Goal: Check status: Check status

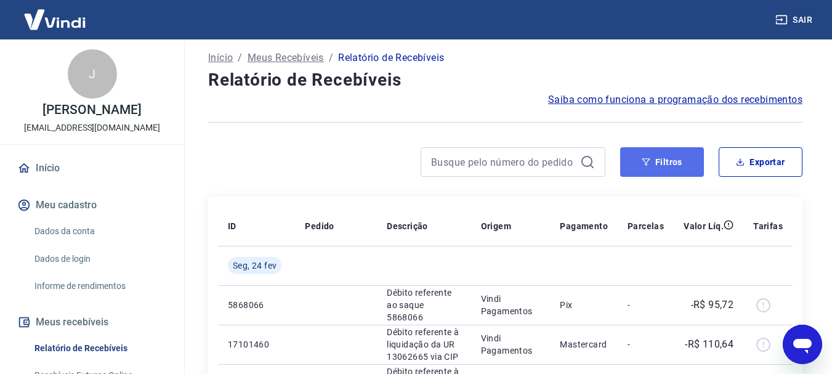
click at [671, 164] on button "Filtros" at bounding box center [662, 162] width 84 height 30
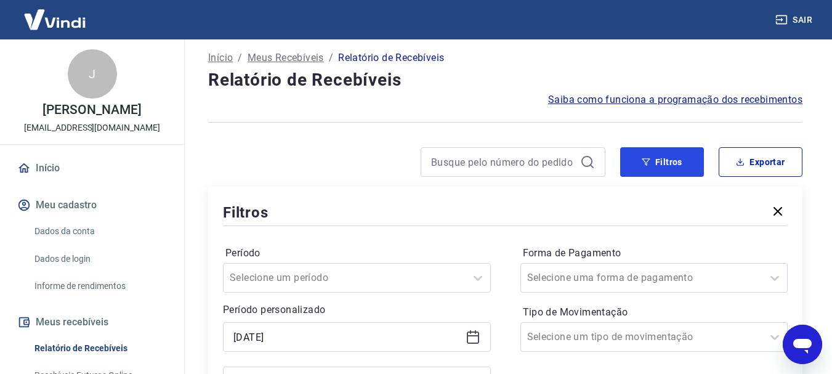
scroll to position [264, 0]
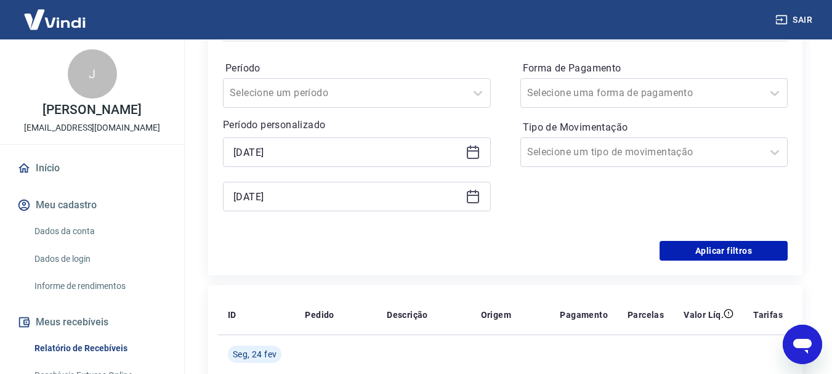
click at [475, 152] on icon at bounding box center [473, 150] width 12 height 1
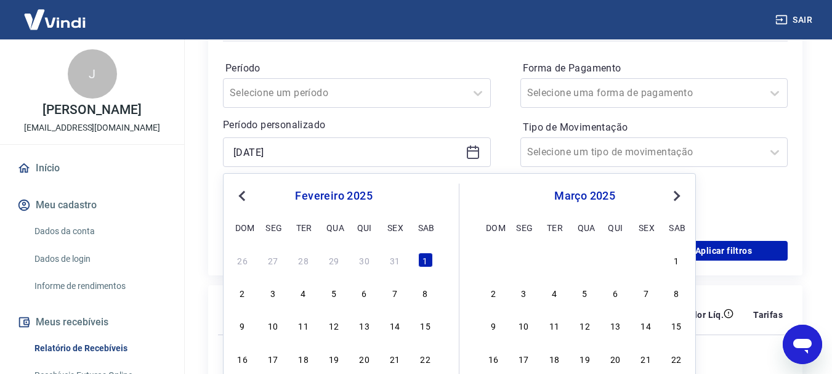
click at [681, 193] on button "Next Month" at bounding box center [676, 195] width 15 height 15
click at [554, 258] on div "1" at bounding box center [554, 260] width 15 height 15
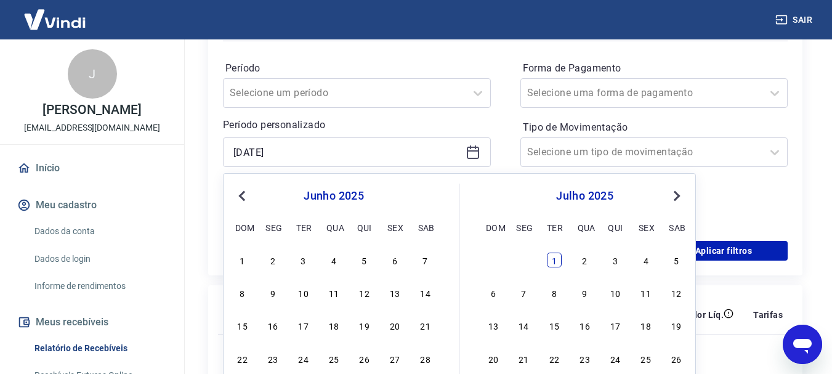
type input "[DATE]"
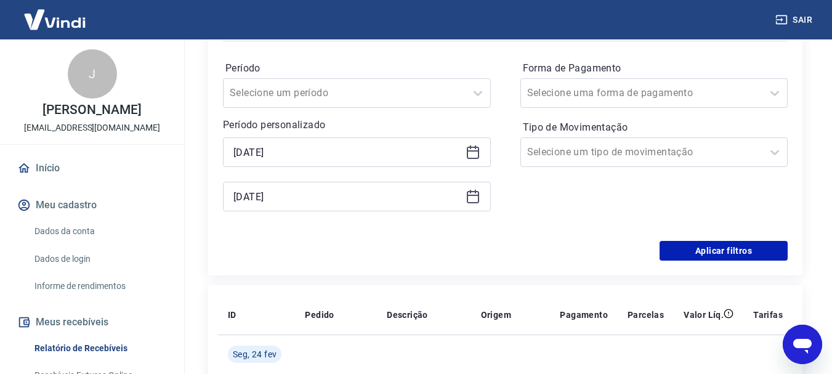
click at [473, 194] on icon at bounding box center [473, 196] width 15 height 15
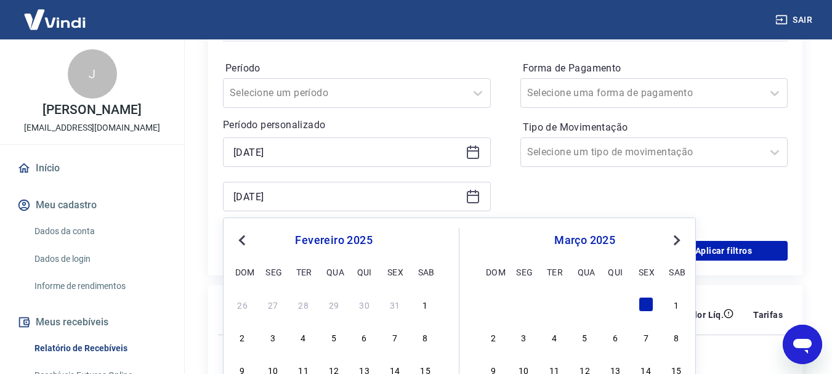
click at [676, 238] on span "Next Month" at bounding box center [676, 240] width 0 height 14
click at [680, 239] on button "Next Month" at bounding box center [676, 240] width 15 height 15
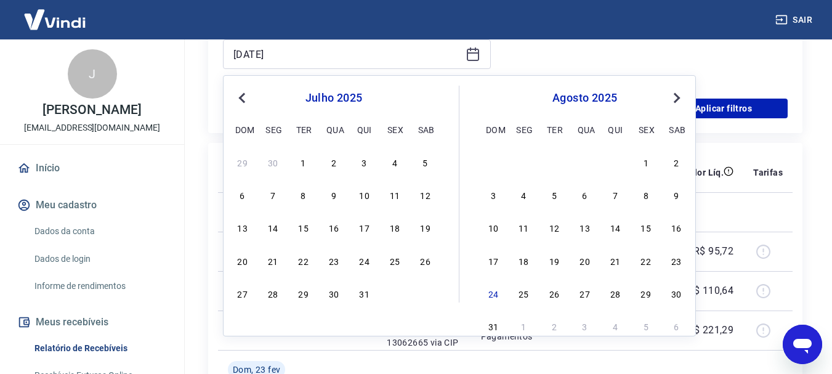
scroll to position [448, 0]
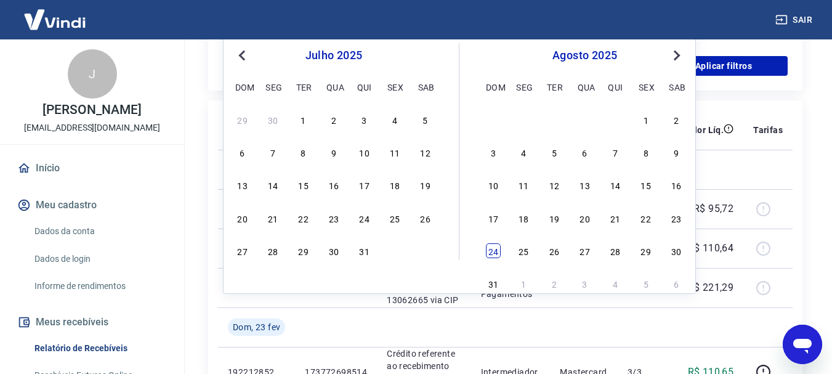
click at [493, 254] on div "24" at bounding box center [493, 250] width 15 height 15
type input "[DATE]"
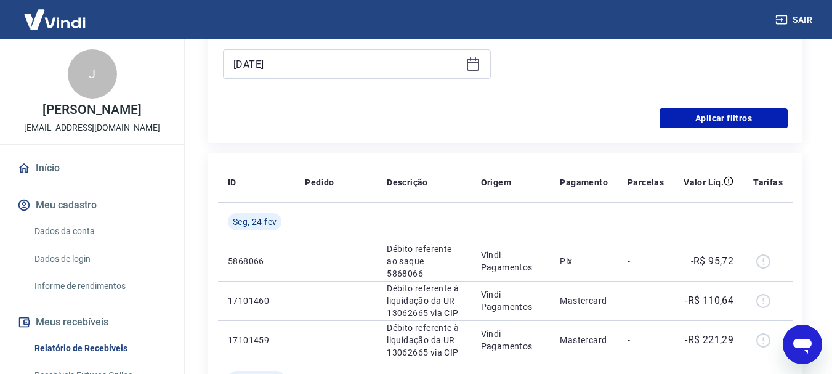
scroll to position [325, 0]
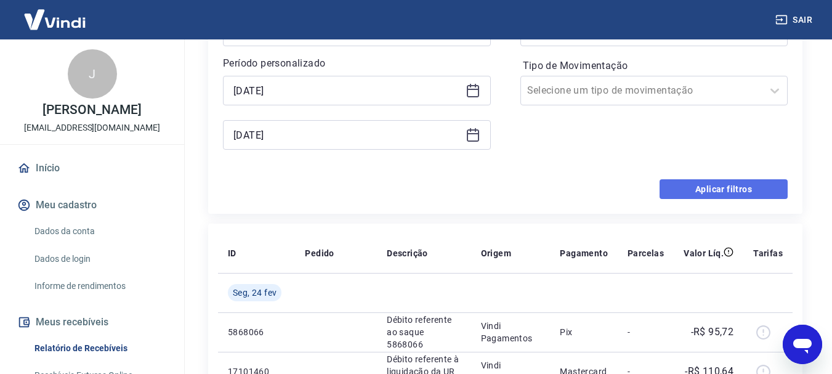
click at [745, 186] on button "Aplicar filtros" at bounding box center [724, 189] width 128 height 20
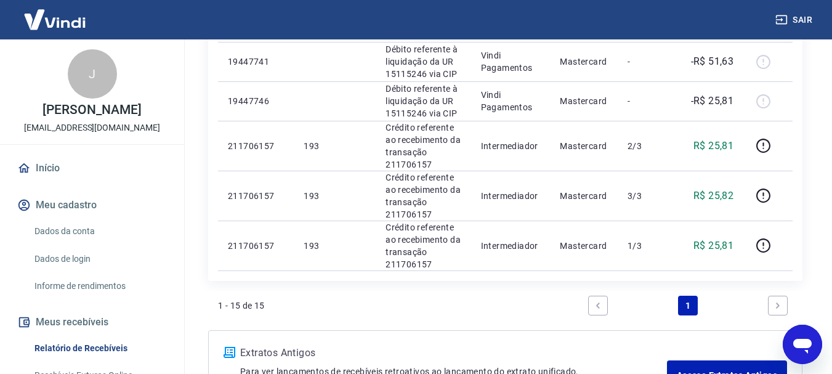
scroll to position [902, 0]
